Goal: Information Seeking & Learning: Learn about a topic

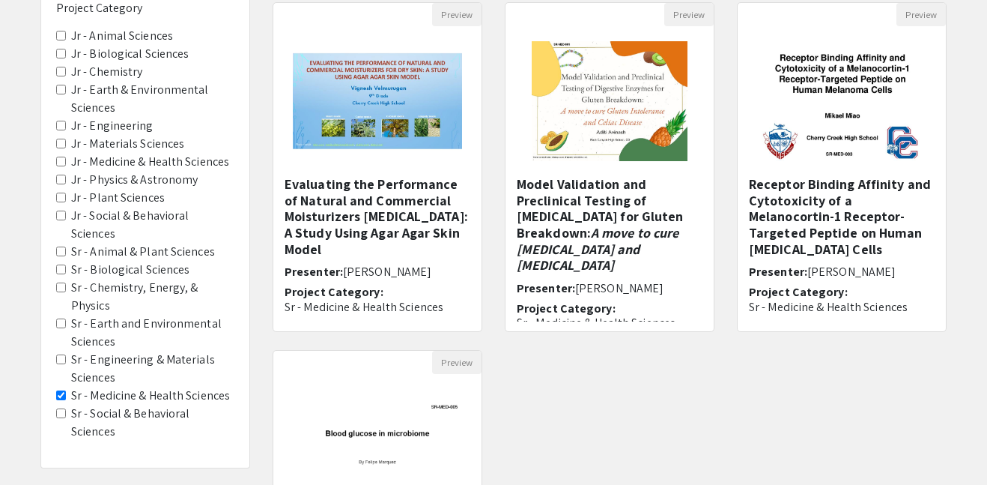
click at [60, 246] on Sciences "Sr - Animal & Plant Sciences" at bounding box center [61, 251] width 10 height 10
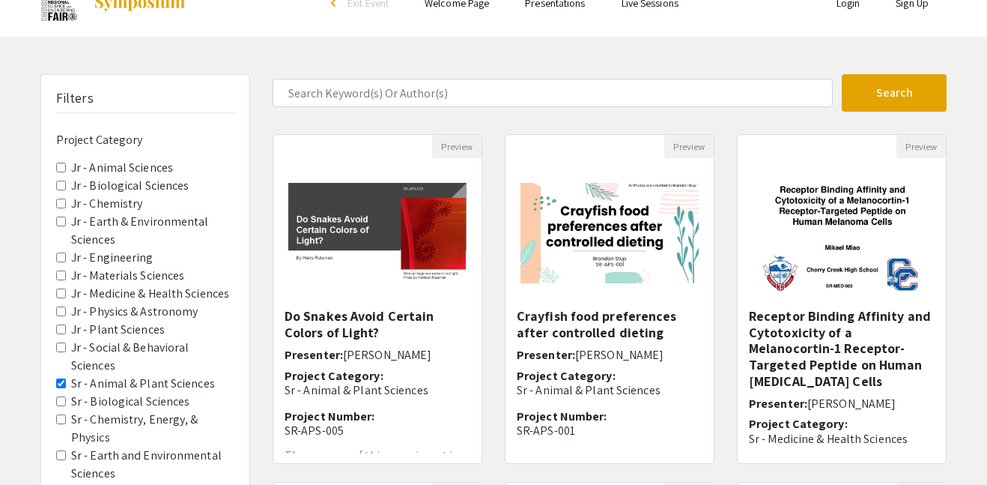
scroll to position [33, 0]
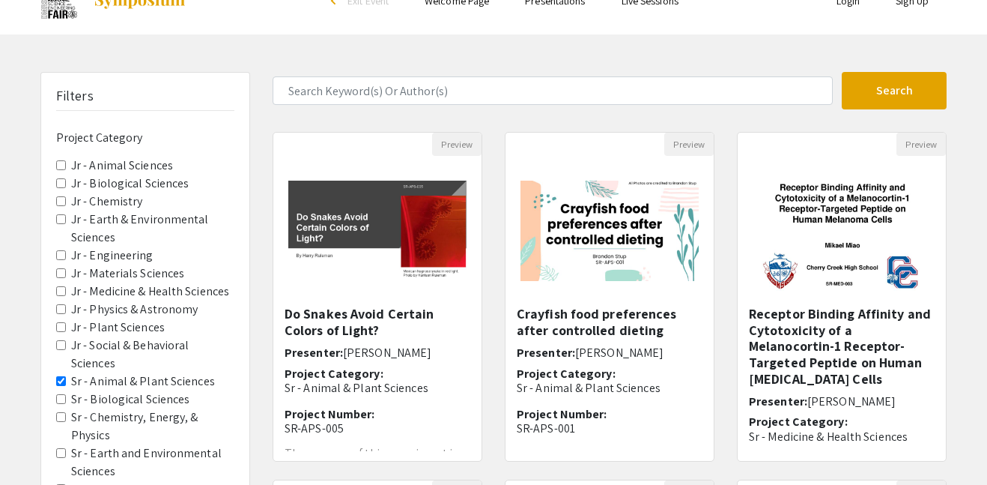
click at [58, 394] on Sciences "Sr - Biological Sciences" at bounding box center [61, 399] width 10 height 10
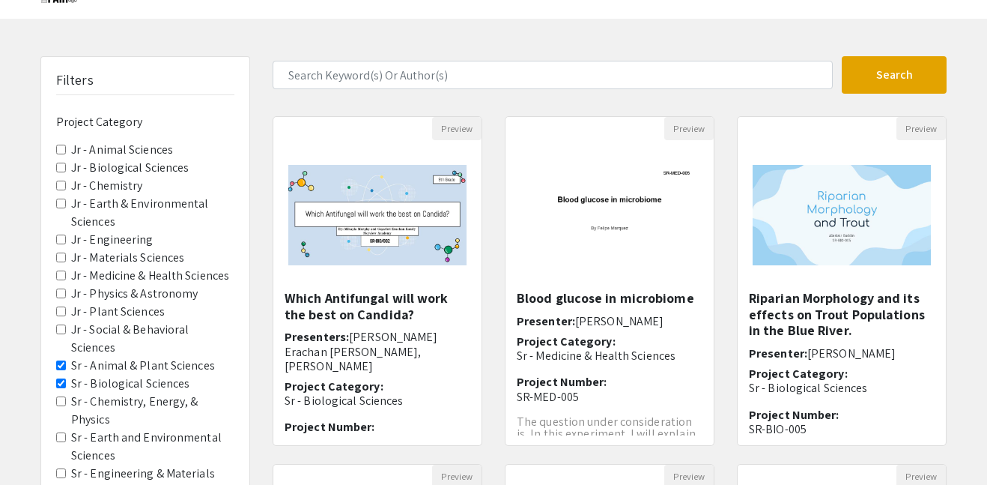
scroll to position [55, 0]
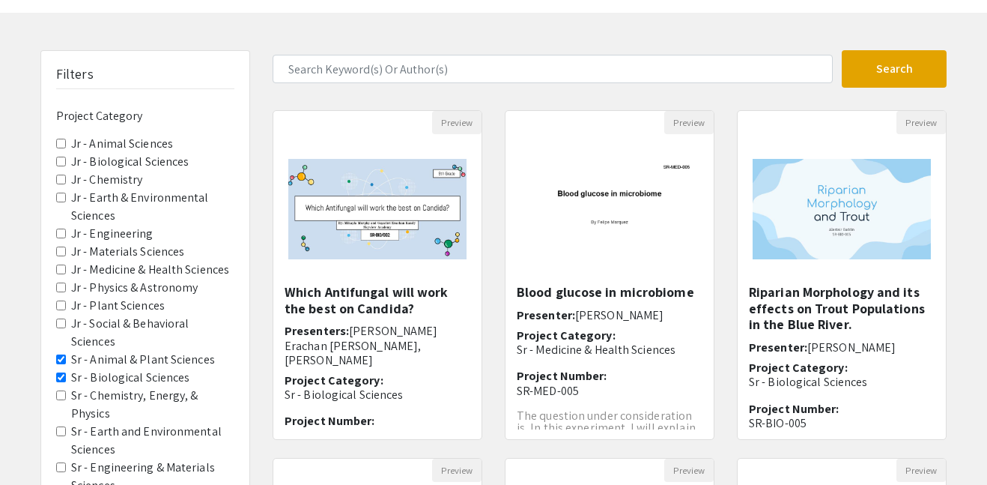
click at [61, 390] on Physics "Sr - Chemistry, Energy, & Physics" at bounding box center [61, 395] width 10 height 10
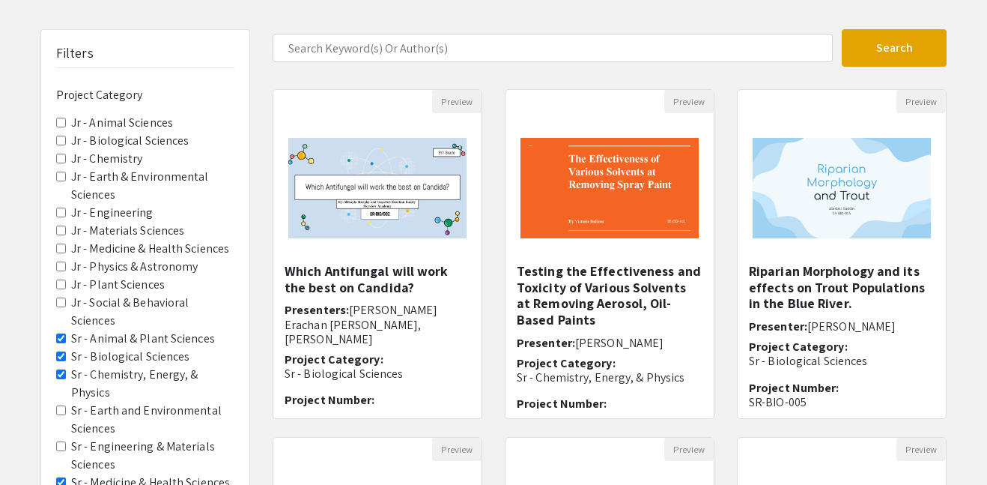
scroll to position [76, 0]
click at [61, 405] on Sciences "Sr - Earth and Environmental Sciences" at bounding box center [61, 410] width 10 height 10
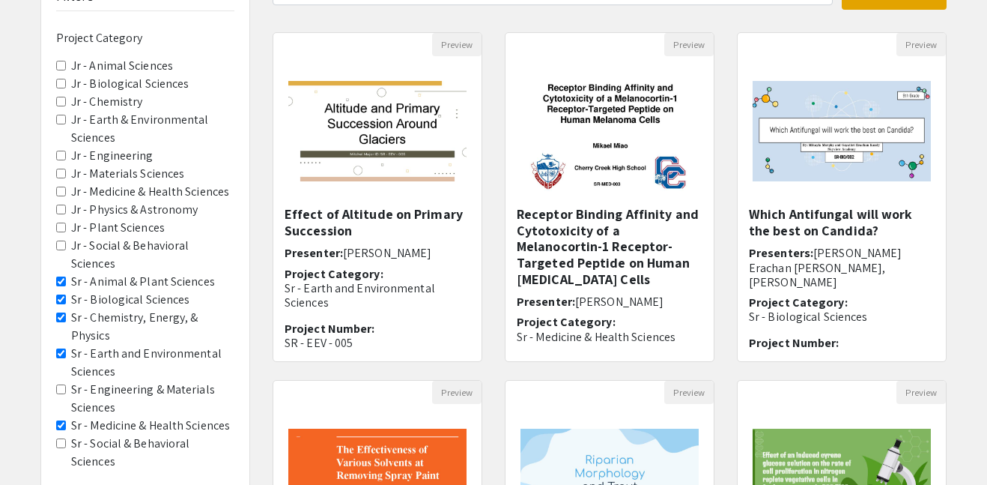
scroll to position [133, 0]
click at [60, 384] on Sciences "Sr - Engineering & Materials Sciences" at bounding box center [61, 389] width 10 height 10
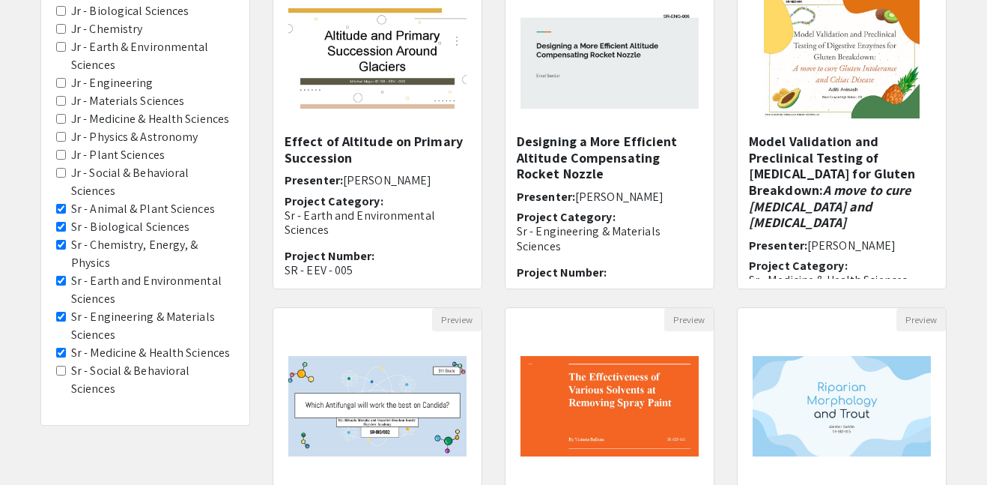
scroll to position [208, 0]
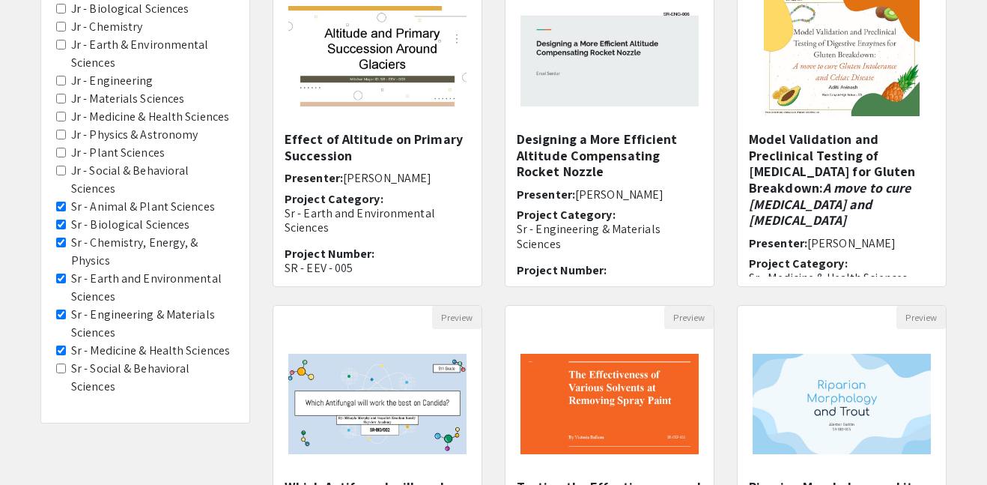
click at [61, 363] on Sciences "Sr - Social & Behavioral Sciences" at bounding box center [61, 368] width 10 height 10
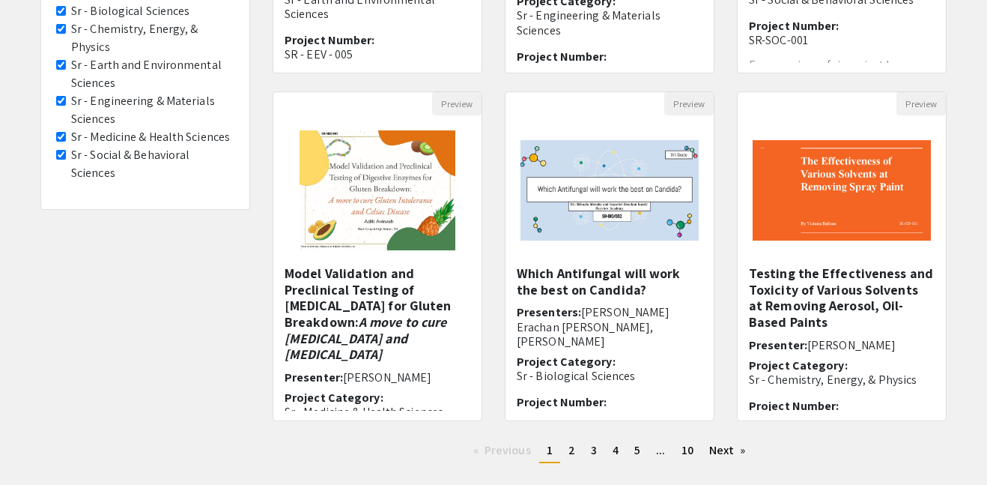
scroll to position [423, 0]
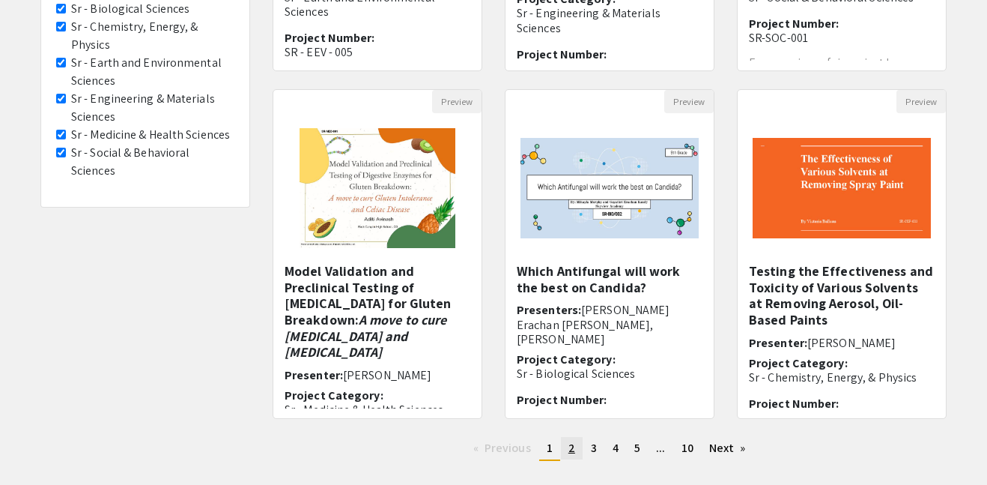
click at [569, 444] on span "2" at bounding box center [572, 448] width 7 height 16
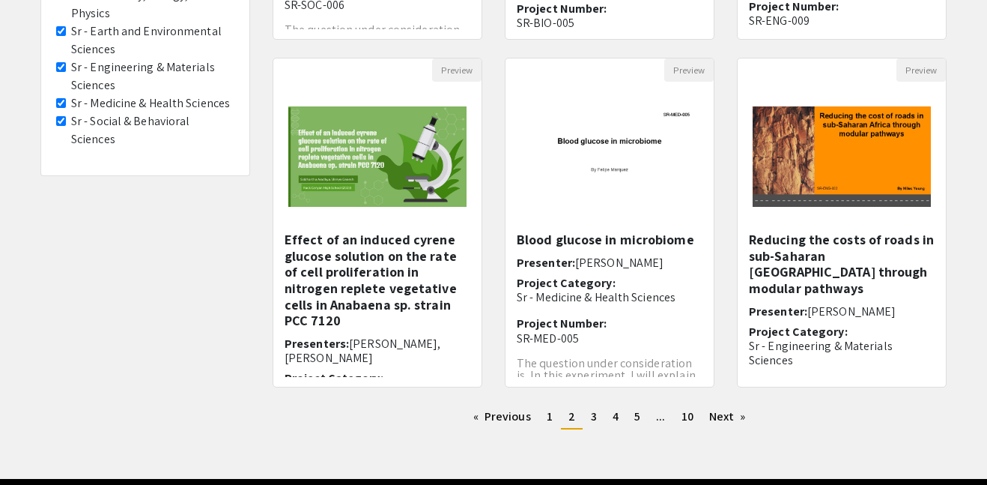
scroll to position [462, 0]
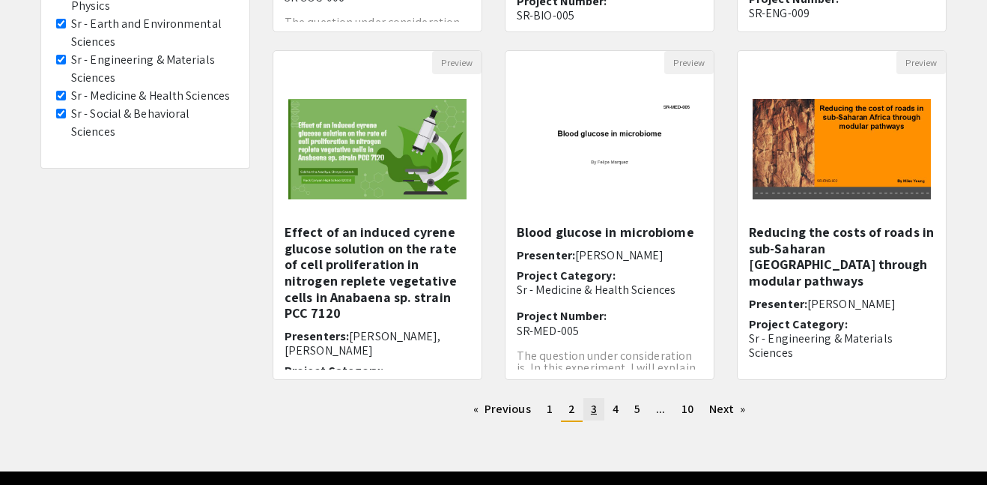
click at [594, 412] on span "3" at bounding box center [594, 409] width 6 height 16
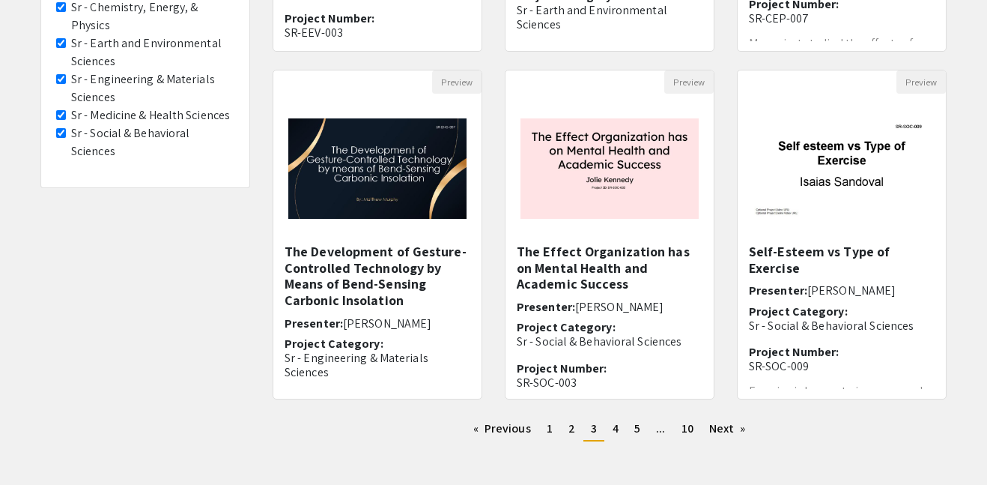
scroll to position [455, 0]
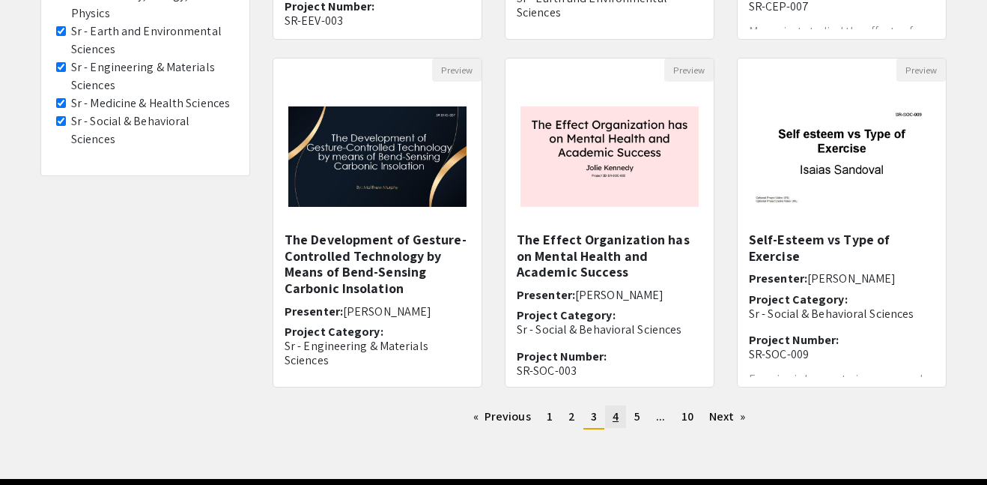
click at [614, 423] on span "4" at bounding box center [616, 416] width 6 height 16
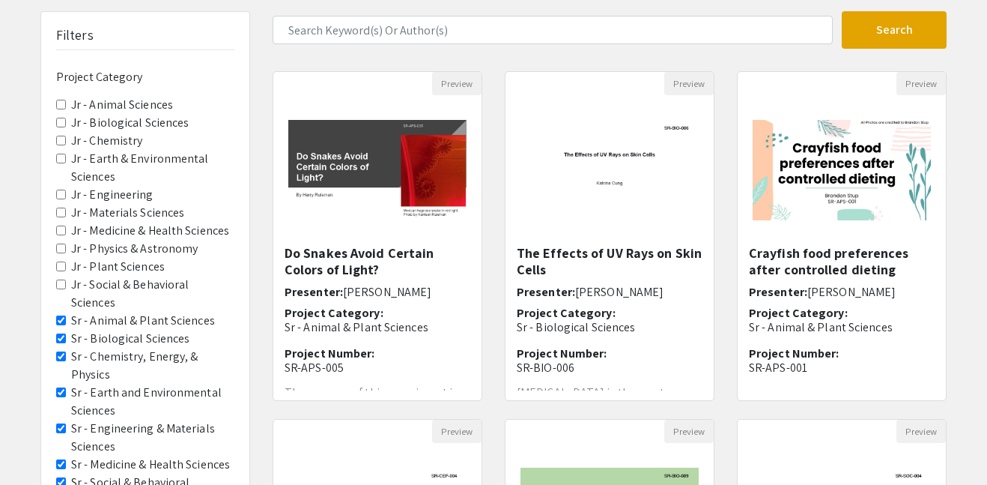
scroll to position [97, 0]
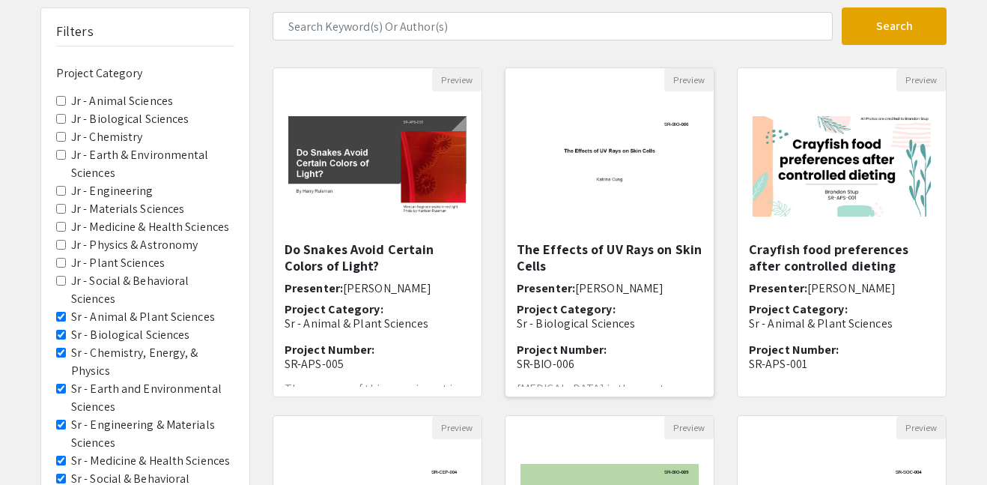
click at [657, 243] on h5 "The Effects of UV Rays on Skin Cells" at bounding box center [610, 257] width 186 height 32
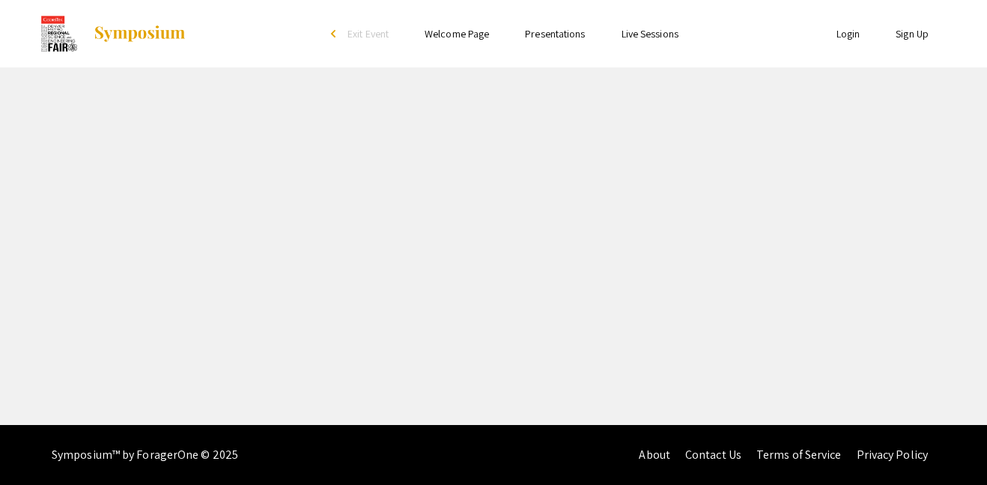
select select "custom"
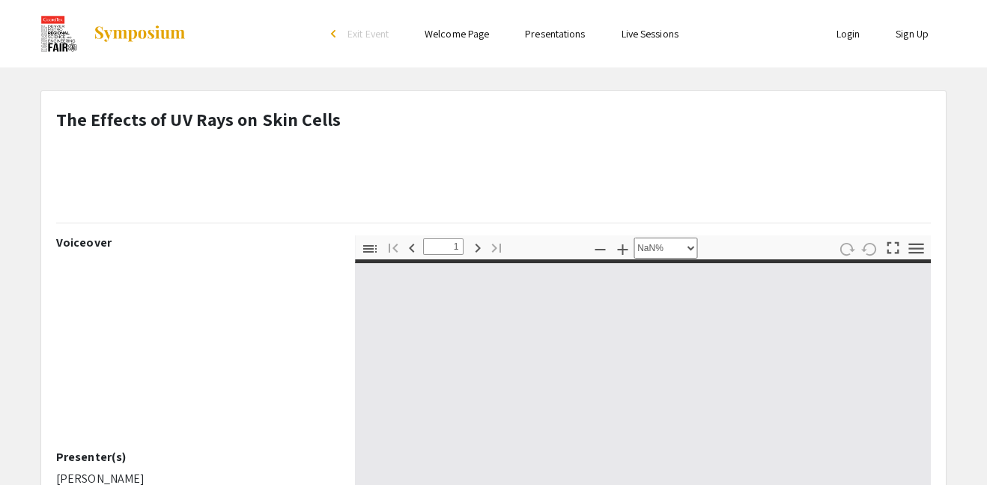
type input "0"
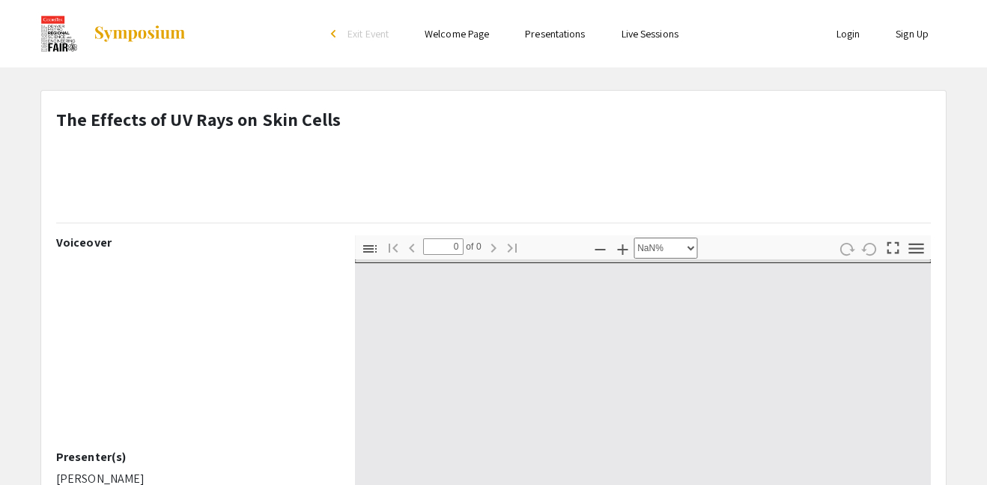
select select "auto"
type input "1"
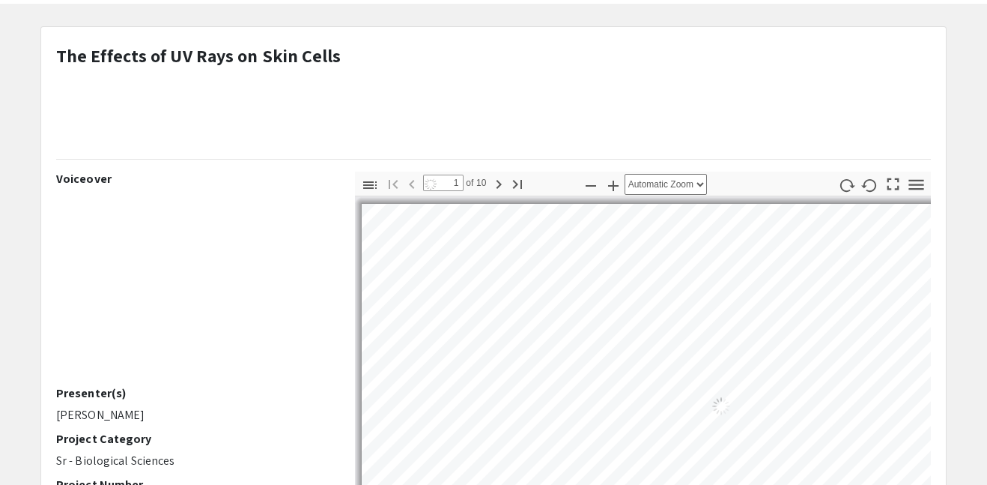
select select "auto"
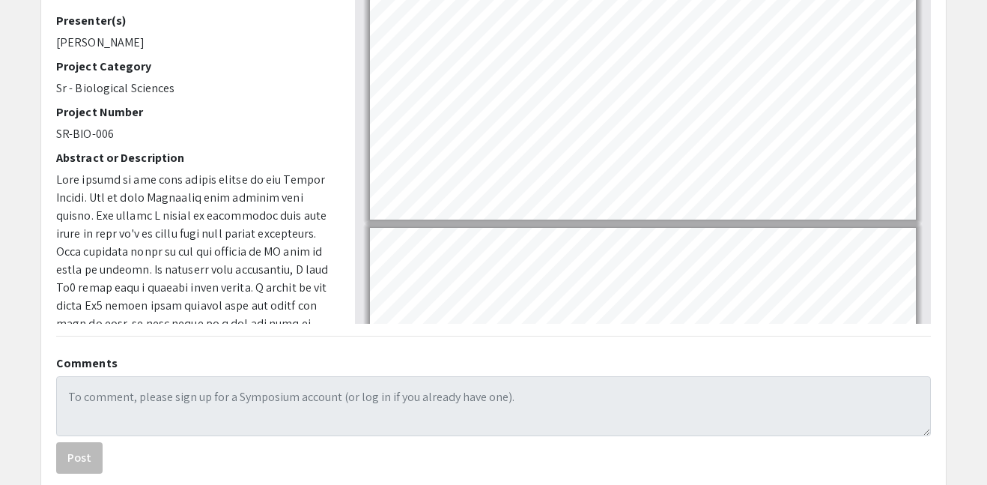
scroll to position [437, 0]
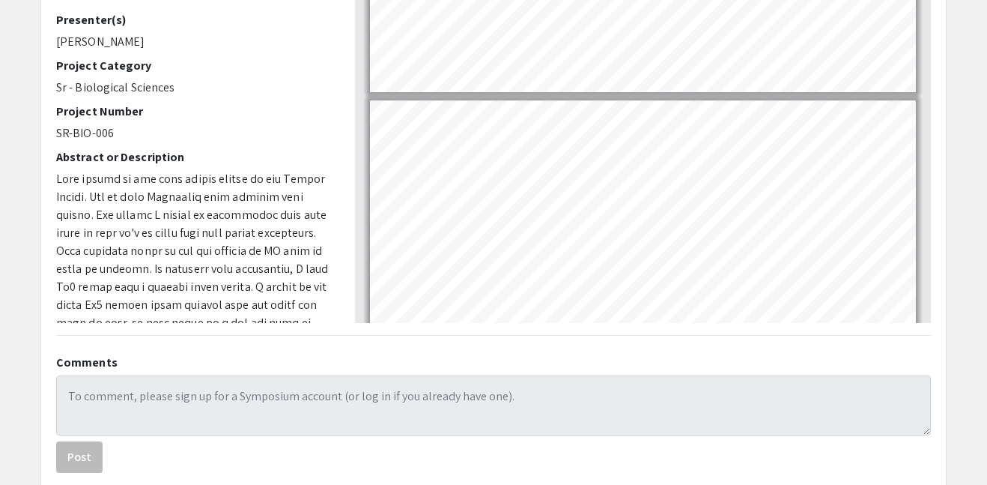
type input "6"
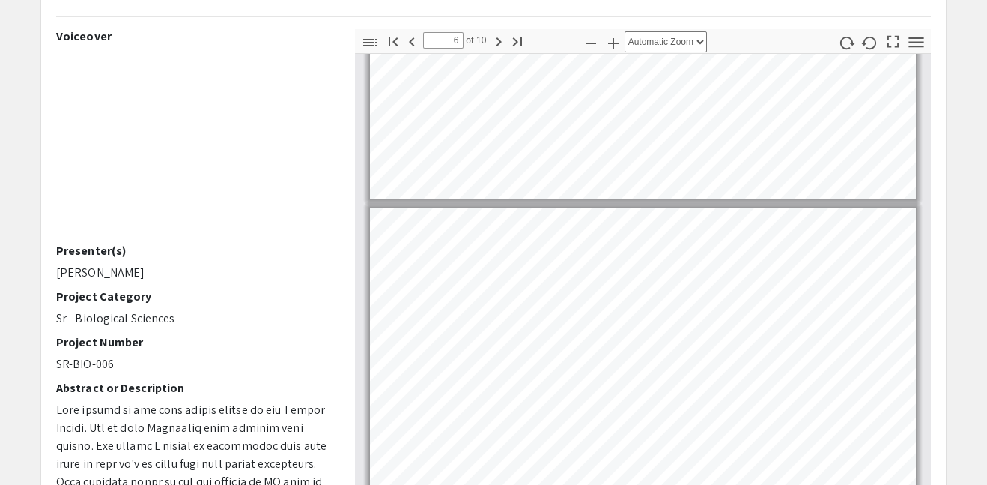
scroll to position [198, 0]
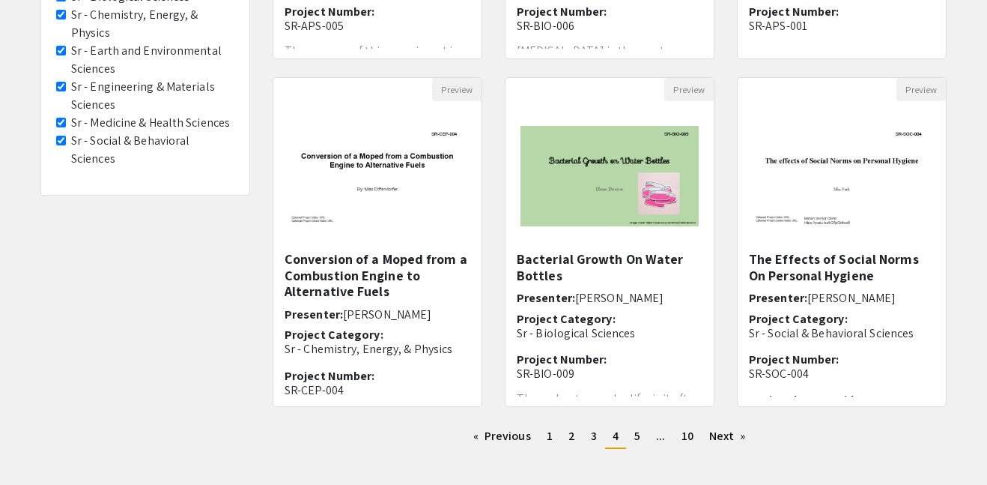
scroll to position [437, 0]
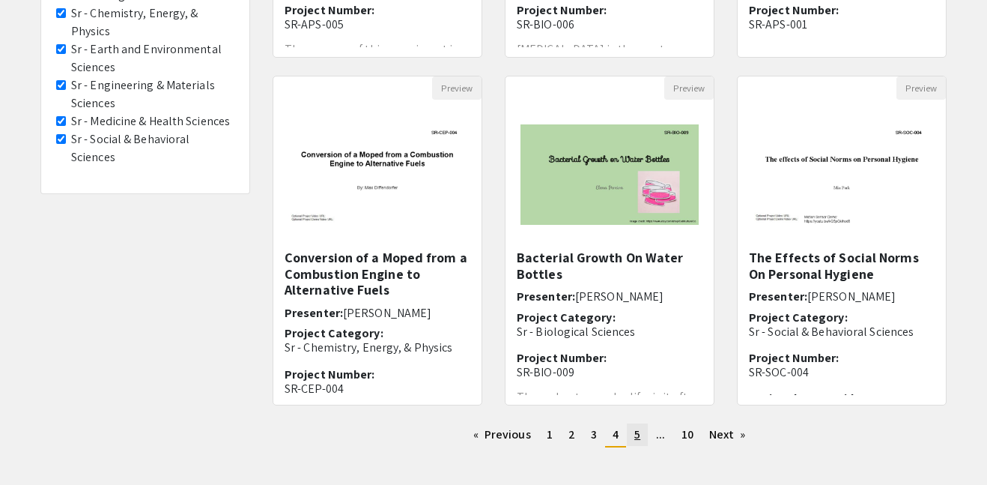
click at [638, 431] on span "5" at bounding box center [638, 434] width 6 height 16
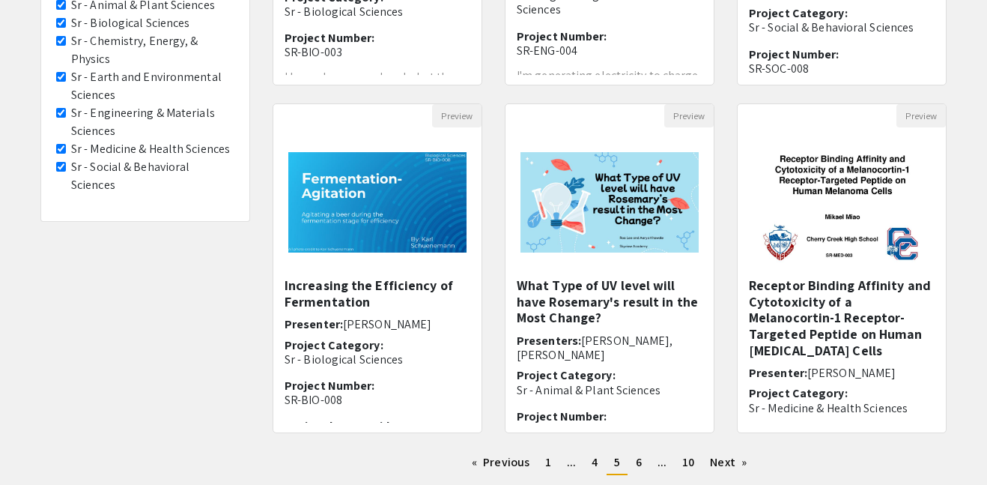
scroll to position [440, 0]
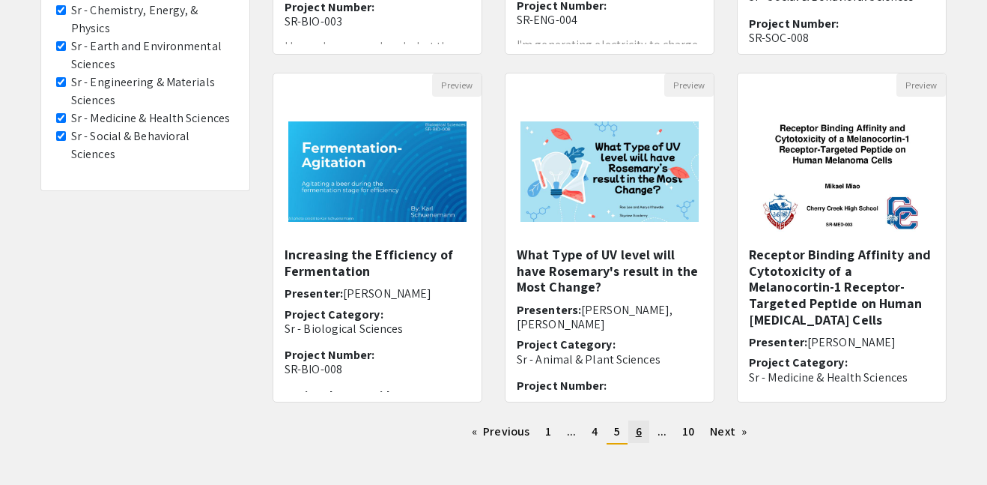
click at [644, 432] on link "page 6" at bounding box center [639, 431] width 21 height 22
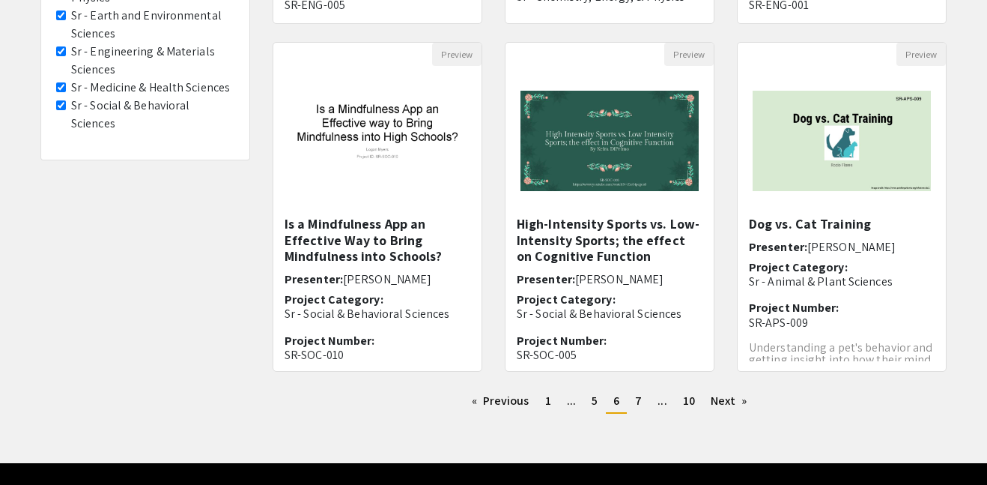
scroll to position [475, 0]
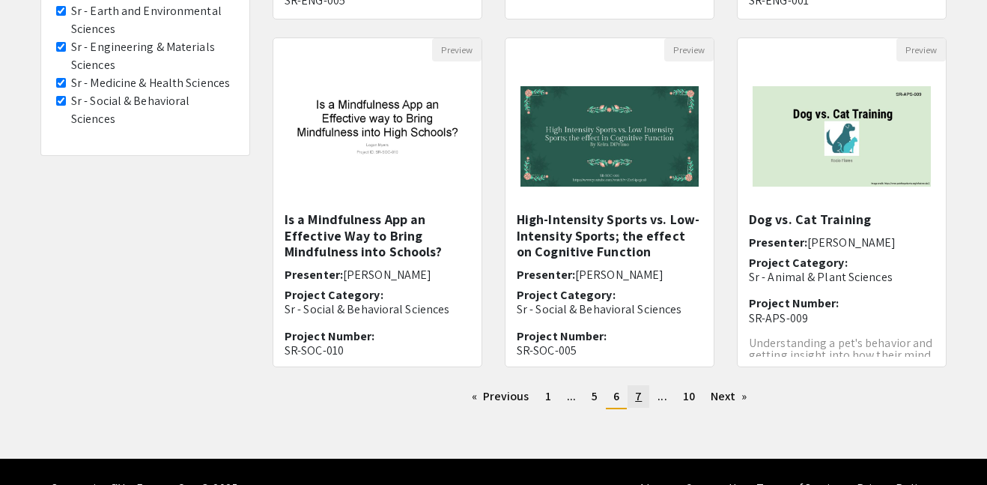
click at [643, 392] on link "page 7" at bounding box center [639, 396] width 22 height 22
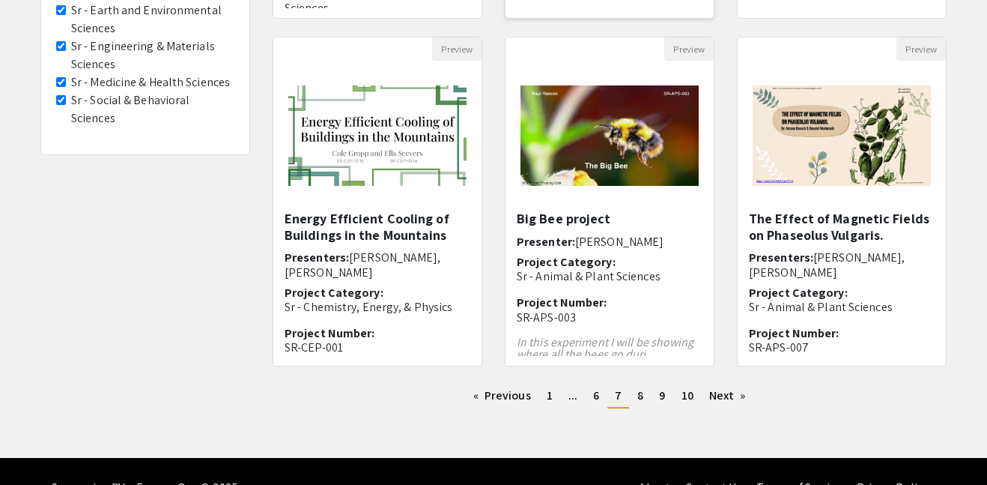
scroll to position [480, 0]
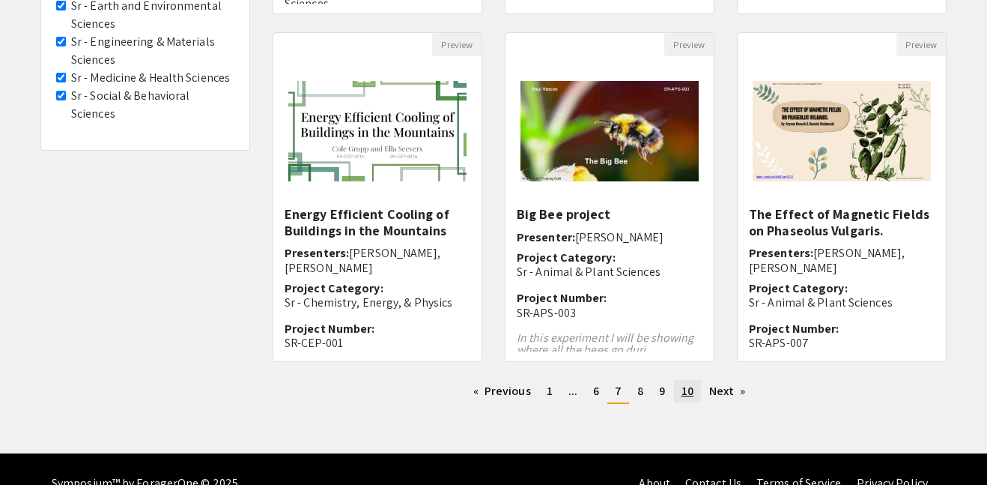
click at [688, 388] on span "10" at bounding box center [688, 391] width 12 height 16
